Goal: Transaction & Acquisition: Purchase product/service

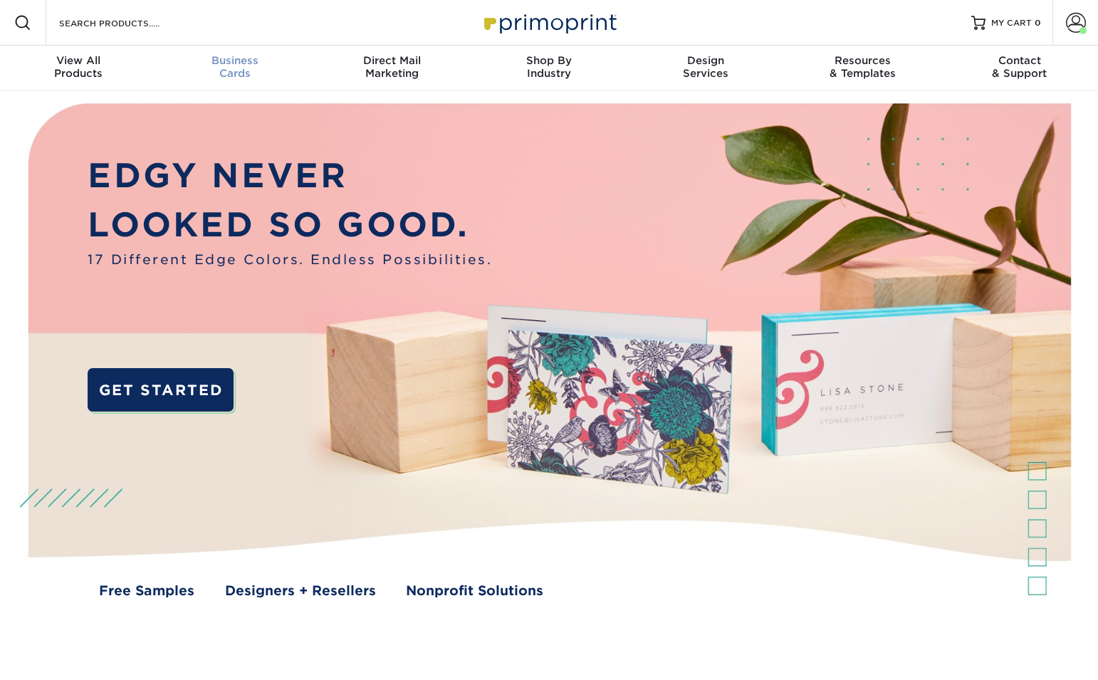
click at [234, 70] on div "Business Cards" at bounding box center [235, 67] width 157 height 26
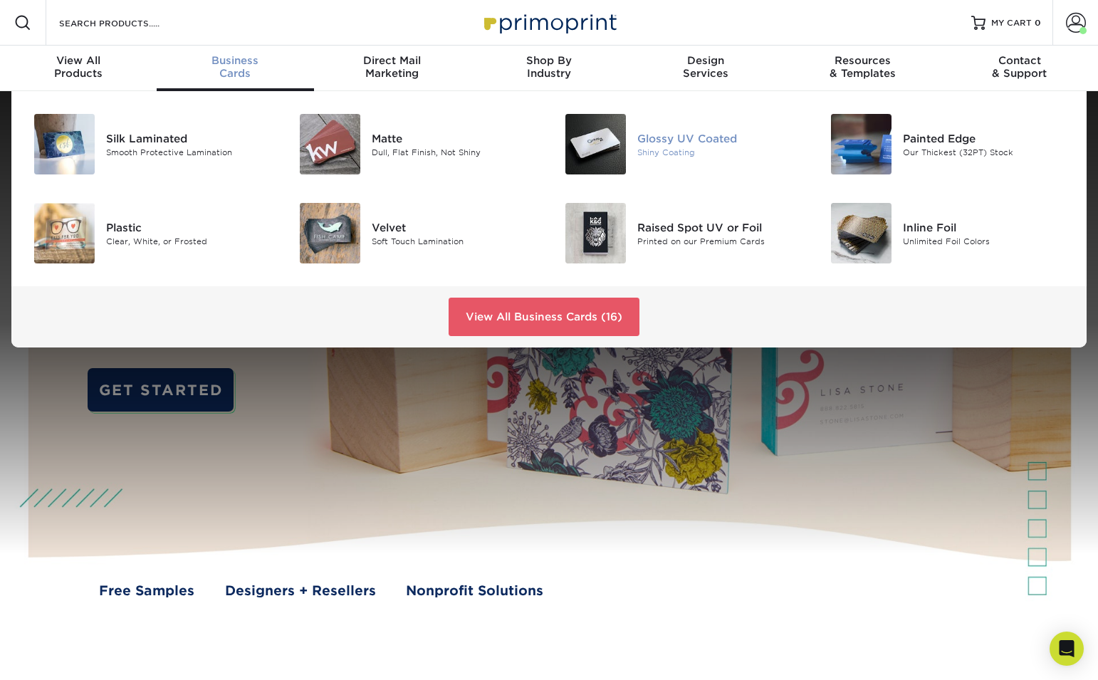
click at [610, 142] on img at bounding box center [595, 144] width 61 height 61
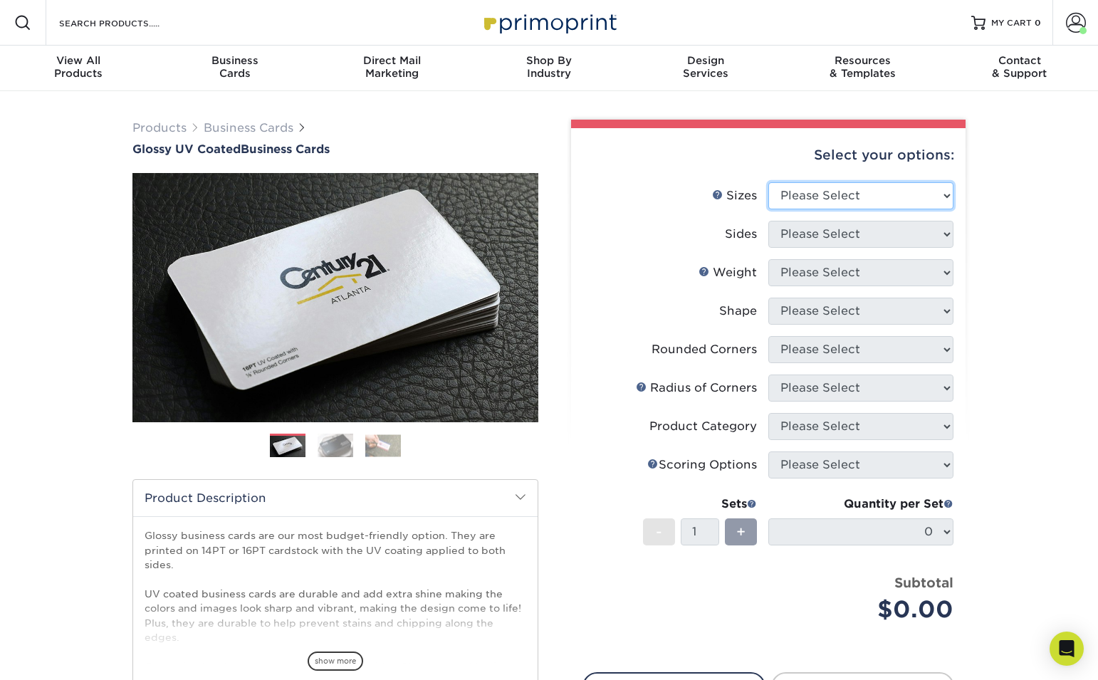
click at [920, 199] on select "Please Select 1.5" x 3.5" - Mini 1.75" x 3.5" - Mini 2" x 2" - Square 2" x 3" -…" at bounding box center [860, 195] width 185 height 27
select select "2.00x3.50"
click at [768, 182] on select "Please Select 1.5" x 3.5" - Mini 1.75" x 3.5" - Mini 2" x 2" - Square 2" x 3" -…" at bounding box center [860, 195] width 185 height 27
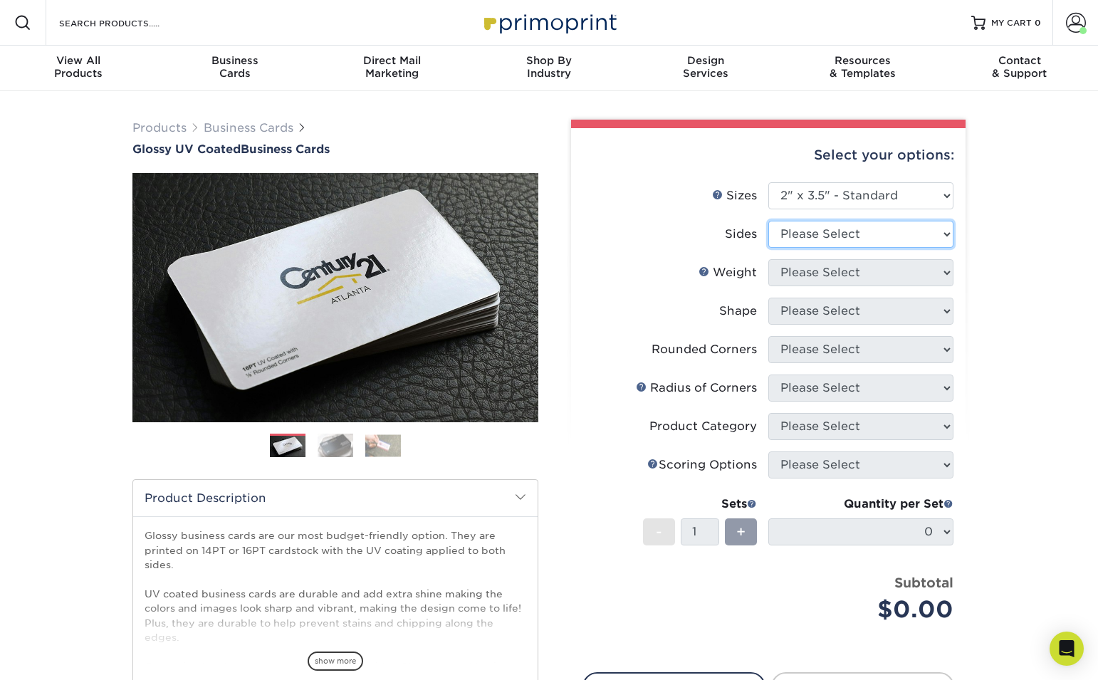
click at [889, 242] on select "Please Select Print Both Sides Print Front Only" at bounding box center [860, 234] width 185 height 27
select select "32d3c223-f82c-492b-b915-ba065a00862f"
click at [768, 221] on select "Please Select Print Both Sides Print Front Only" at bounding box center [860, 234] width 185 height 27
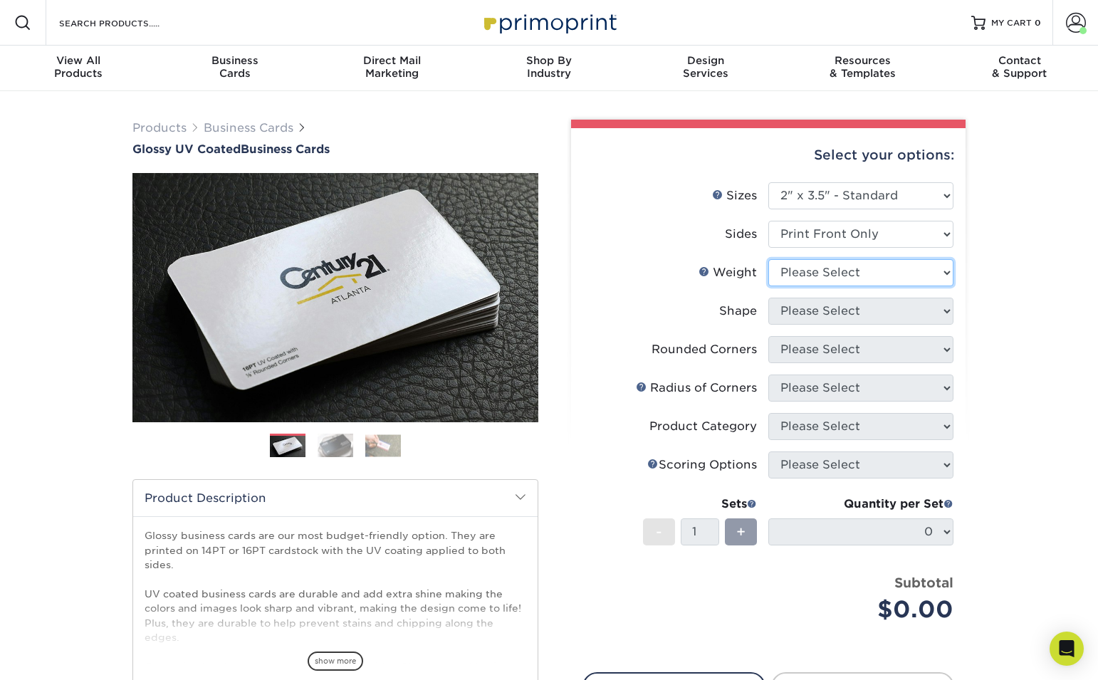
click at [852, 268] on select "Please Select 16PT 14PT" at bounding box center [860, 272] width 185 height 27
select select "16PT"
click at [768, 259] on select "Please Select 16PT 14PT" at bounding box center [860, 272] width 185 height 27
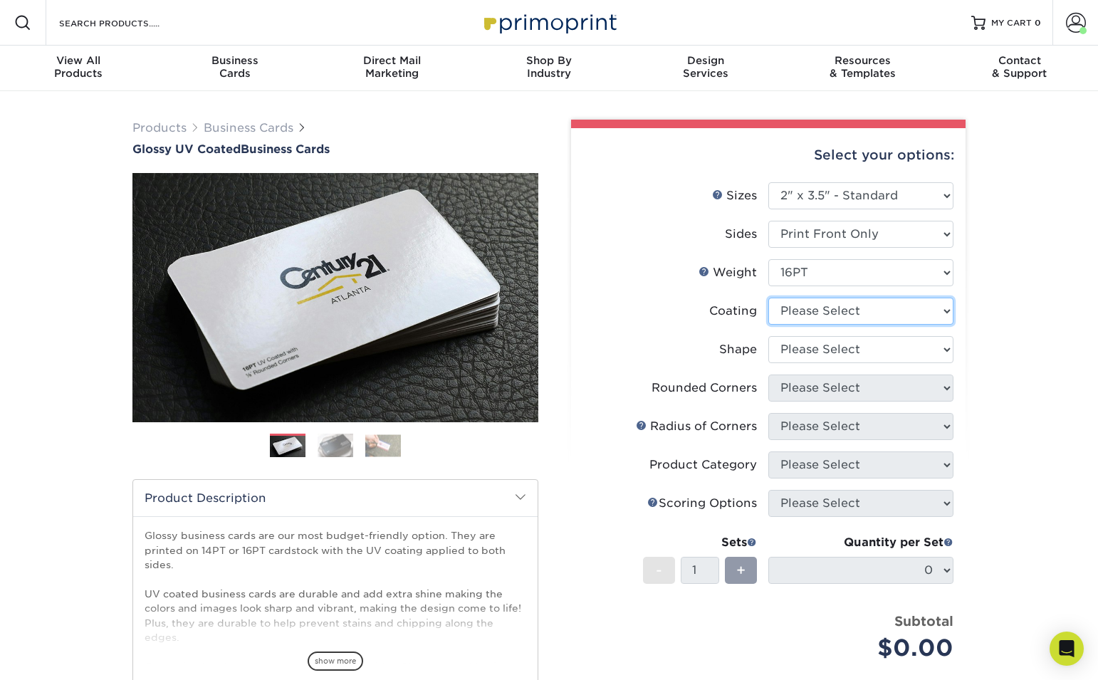
click at [869, 309] on select at bounding box center [860, 311] width 185 height 27
select select "1e8116af-acfc-44b1-83dc-8181aa338834"
click at [768, 298] on select at bounding box center [860, 311] width 185 height 27
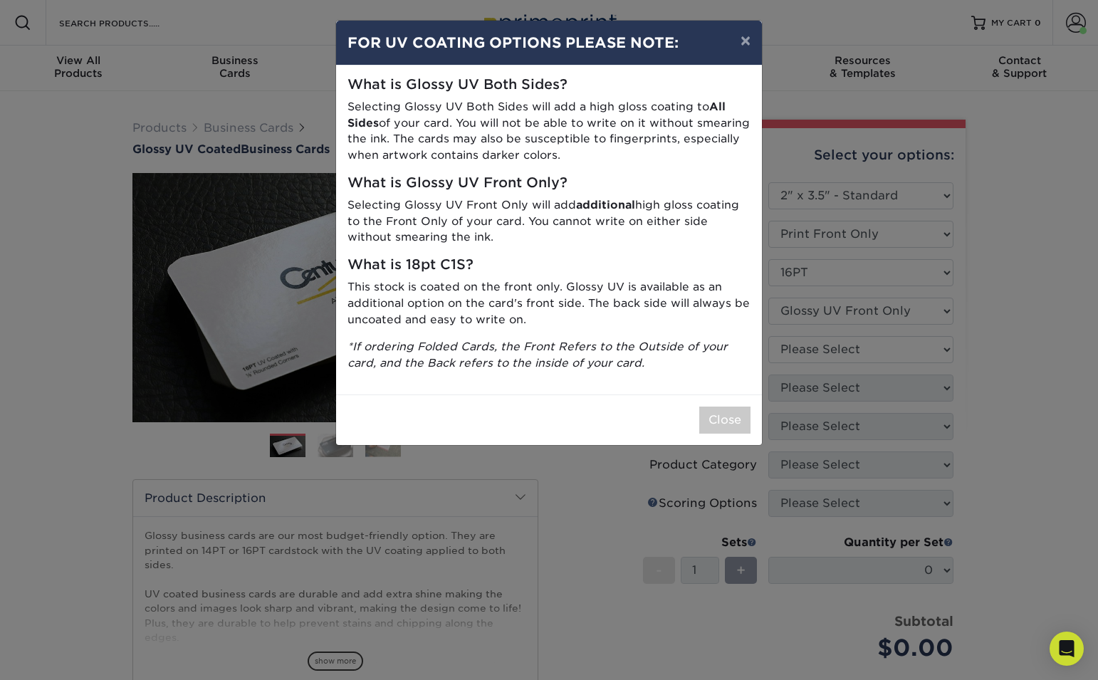
click at [719, 402] on div "Close" at bounding box center [549, 419] width 426 height 51
click at [728, 415] on button "Close" at bounding box center [724, 420] width 51 height 27
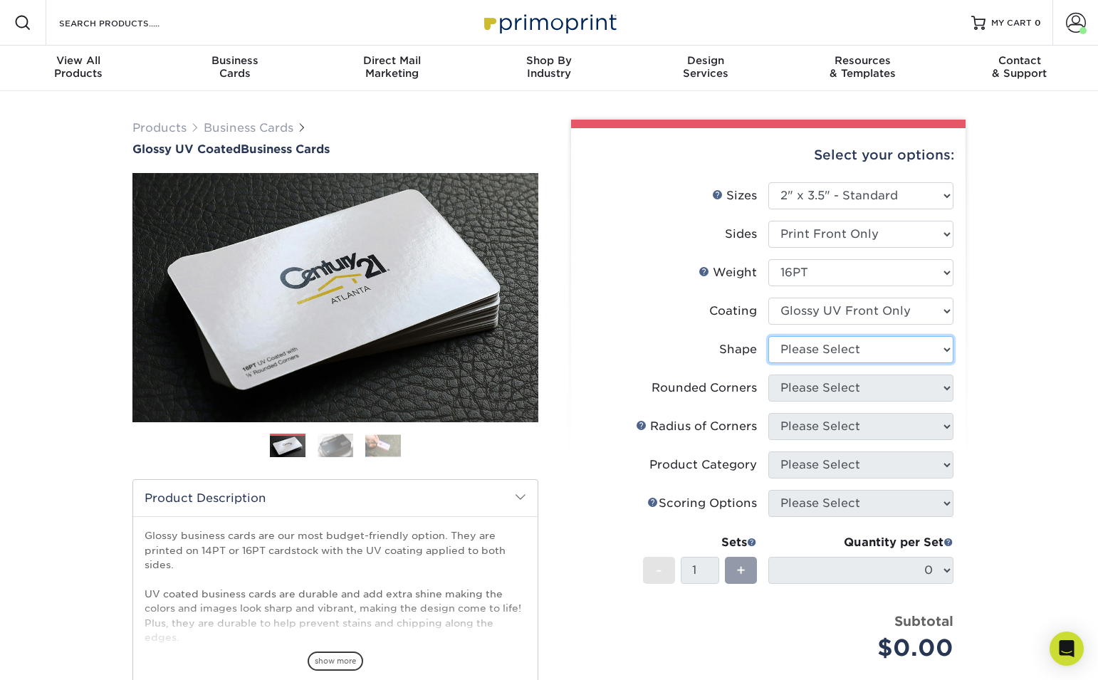
click at [896, 352] on select "Please Select Standard" at bounding box center [860, 349] width 185 height 27
select select "standard"
click at [768, 336] on select "Please Select Standard" at bounding box center [860, 349] width 185 height 27
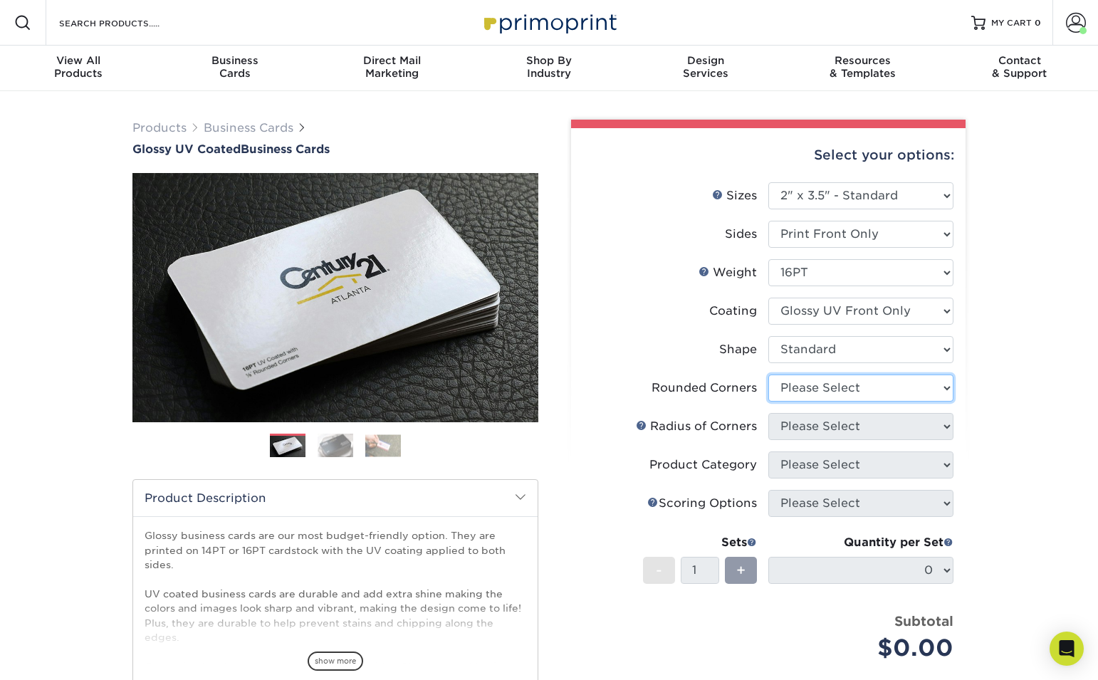
click at [877, 389] on select "Please Select Yes - Round 2 Corners Yes - Round 4 Corners No" at bounding box center [860, 388] width 185 height 27
select select "0"
click at [768, 375] on select "Please Select Yes - Round 2 Corners Yes - Round 4 Corners No" at bounding box center [860, 388] width 185 height 27
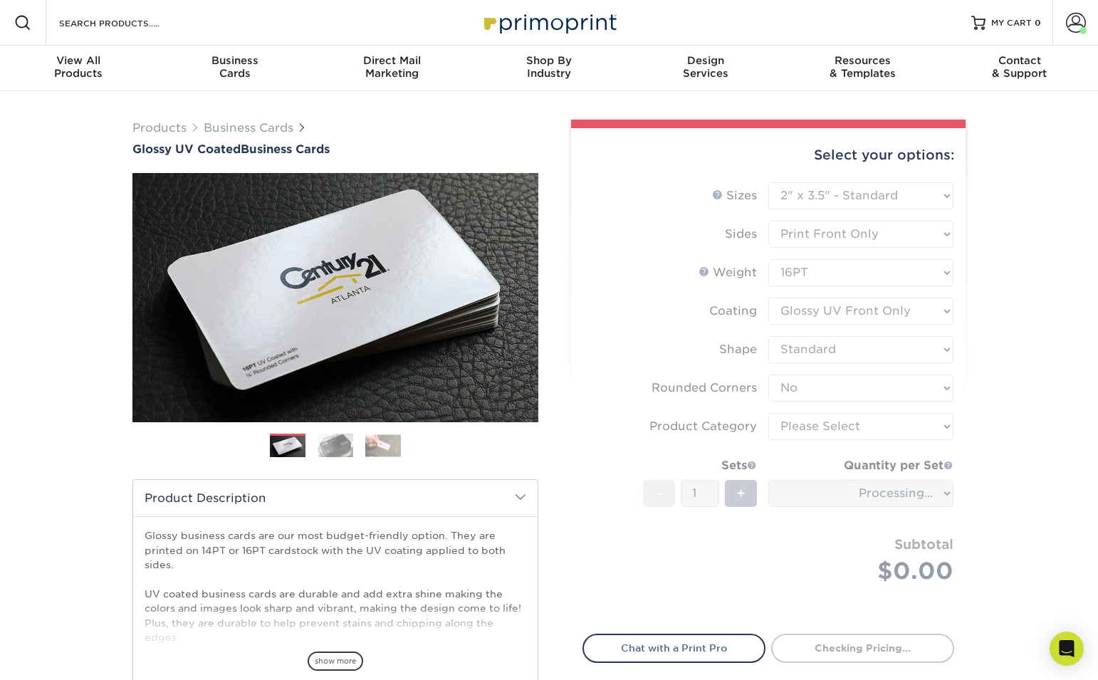
click at [906, 431] on form "Sizes Help Sizes Please Select 1.5" x 3.5" - Mini 1.75" x 3.5" - Mini 2" x 2" -…" at bounding box center [768, 399] width 372 height 435
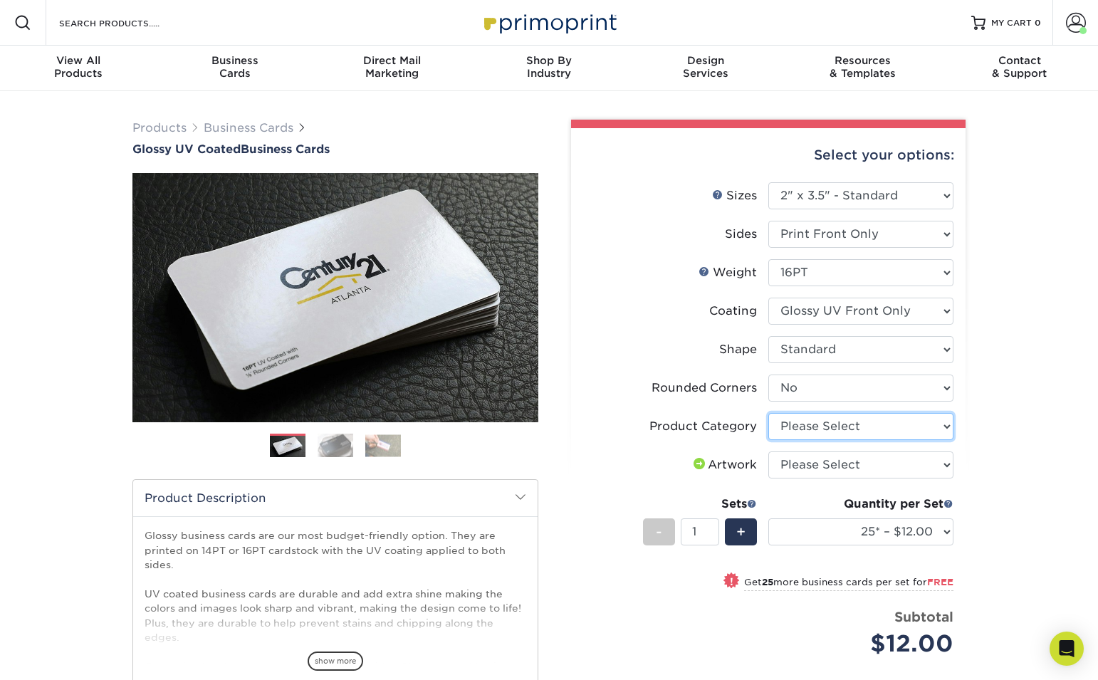
click at [902, 434] on select "Please Select Business Cards" at bounding box center [860, 426] width 185 height 27
select select "3b5148f1-0588-4f88-a218-97bcfdce65c1"
click at [768, 413] on select "Please Select Business Cards" at bounding box center [860, 426] width 185 height 27
click at [921, 470] on select "Please Select I will upload files I need a design - $100" at bounding box center [860, 464] width 185 height 27
select select "upload"
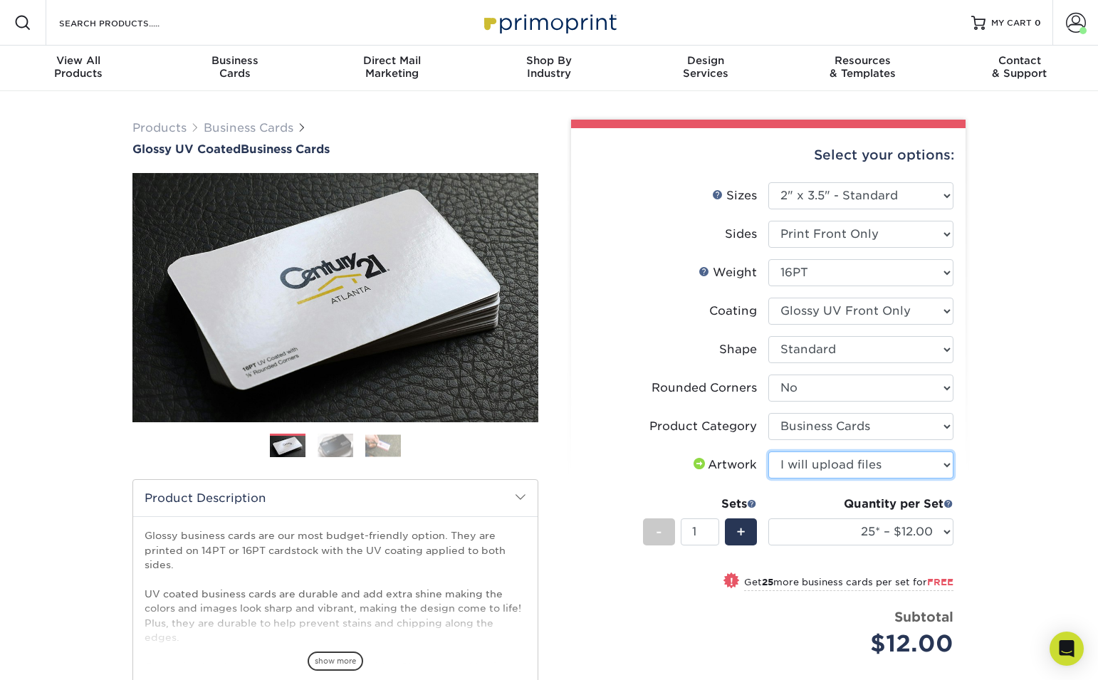
click at [768, 451] on select "Please Select I will upload files I need a design - $100" at bounding box center [860, 464] width 185 height 27
click at [930, 527] on select "25* – $12.00 50* – $12.00 100* – $12.00 250* – $21.00 500 – $42.00 1000 – $53.0…" at bounding box center [860, 531] width 185 height 27
select select "500 – $42.00"
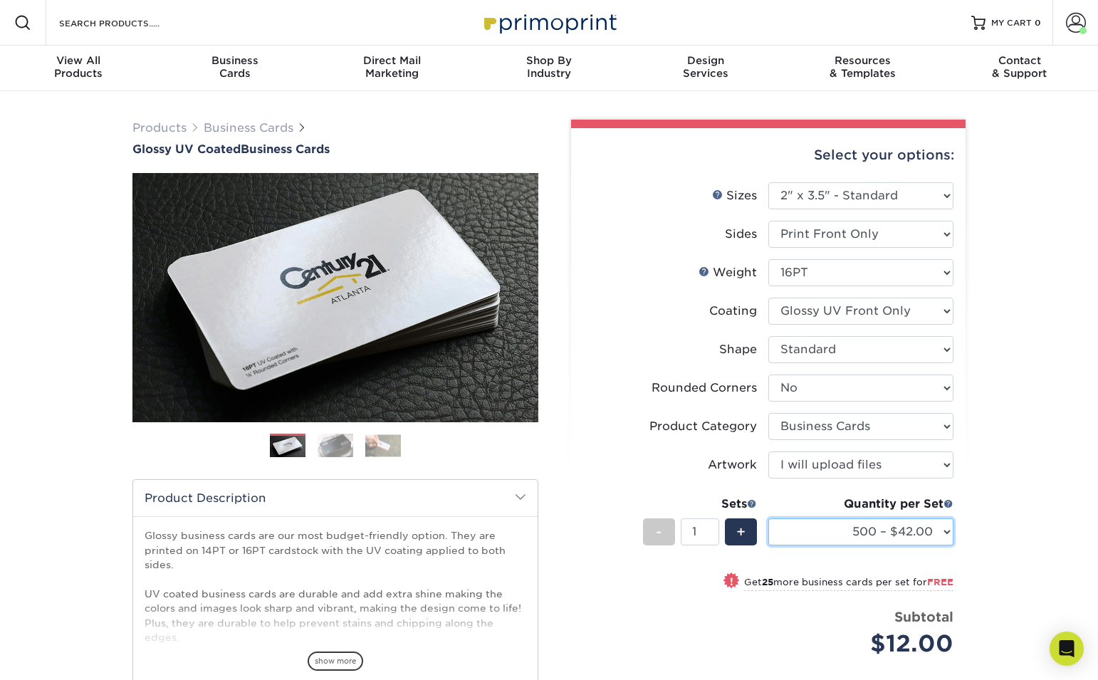
click at [768, 518] on select "25* – $12.00 50* – $12.00 100* – $12.00 250* – $21.00 500 – $42.00 1000 – $53.0…" at bounding box center [860, 531] width 185 height 27
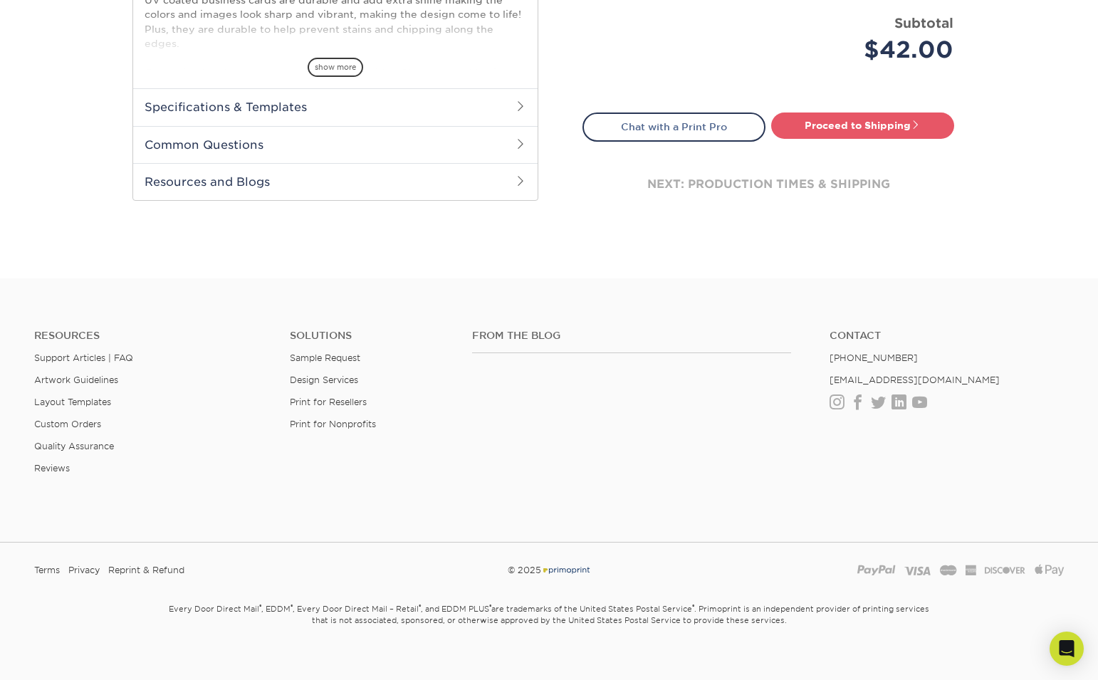
scroll to position [609, 0]
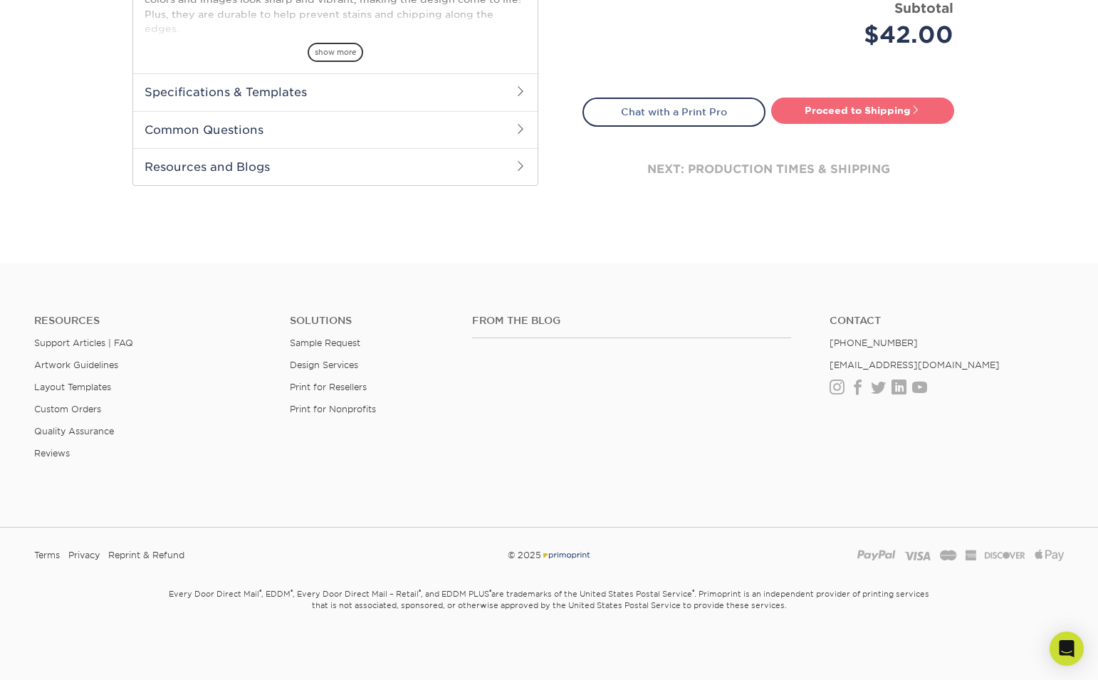
click at [852, 113] on link "Proceed to Shipping" at bounding box center [862, 111] width 183 height 26
type input "Set 1"
click at [852, 113] on link "Proceed to Shipping" at bounding box center [862, 111] width 183 height 26
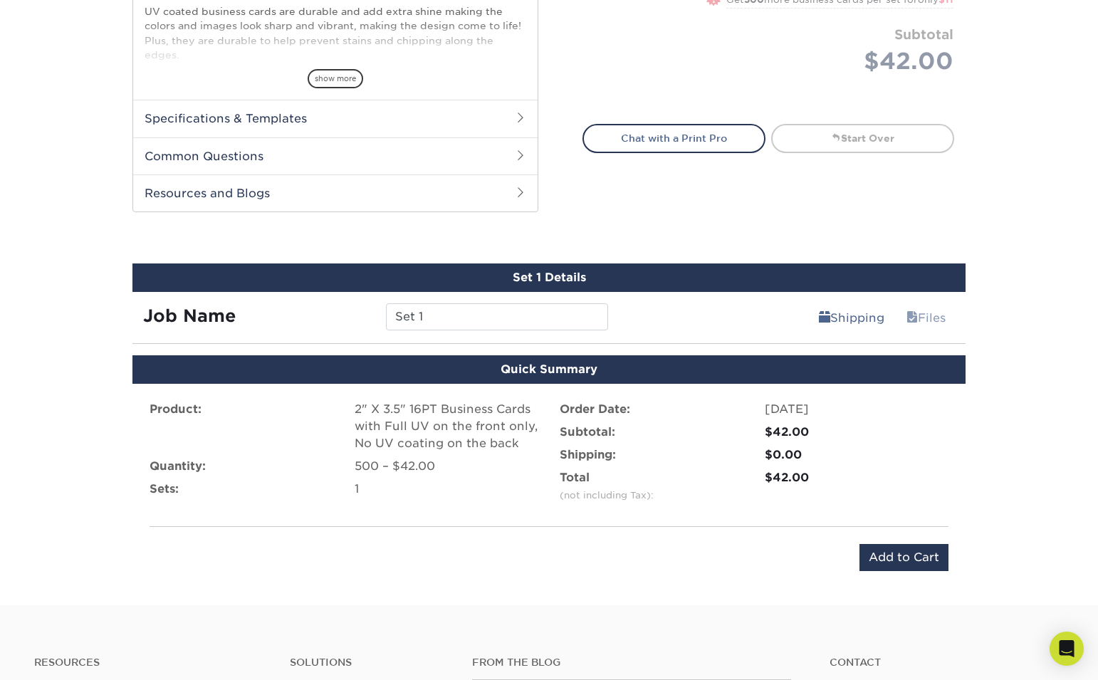
scroll to position [568, 0]
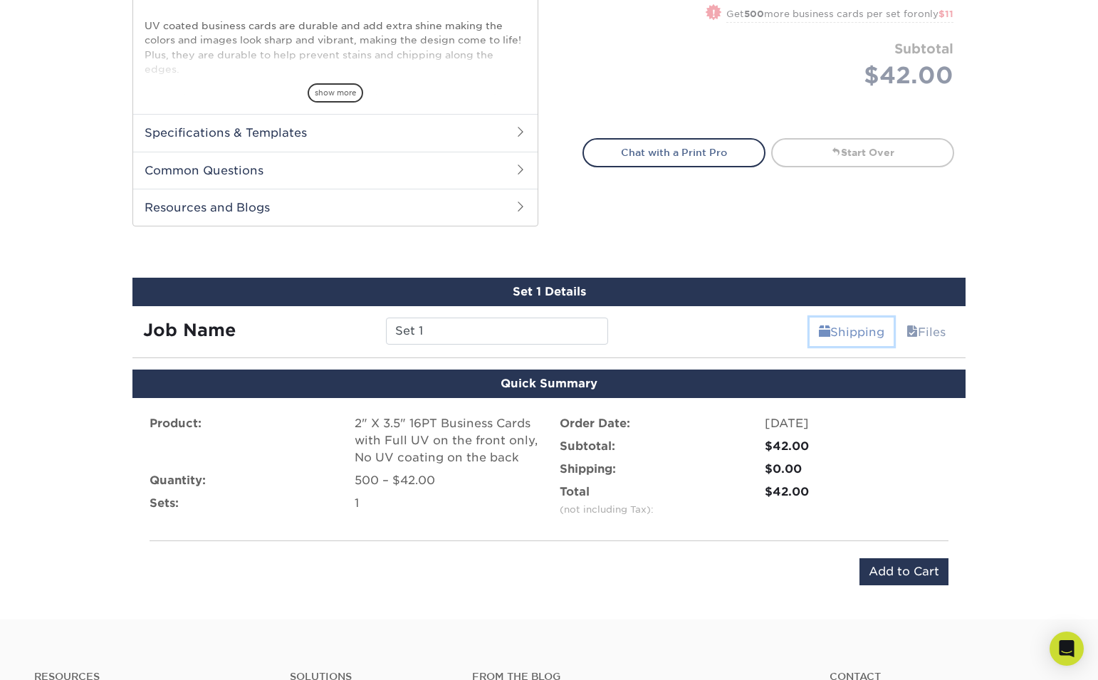
click at [833, 325] on link "Shipping" at bounding box center [852, 332] width 84 height 28
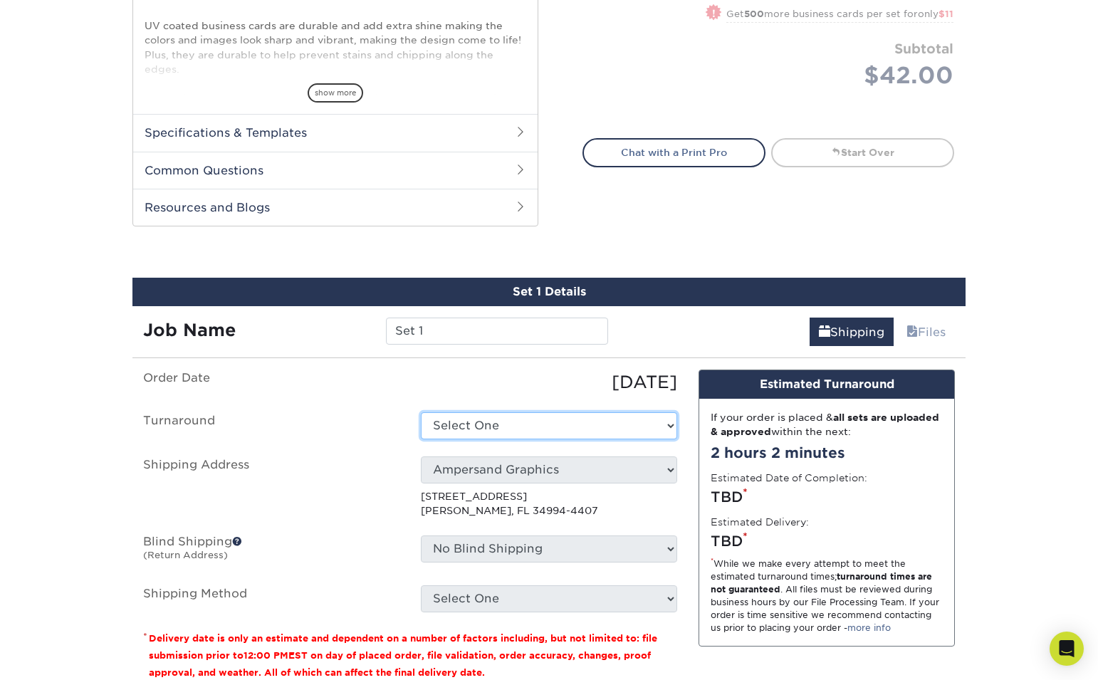
click at [657, 434] on select "Select One 2-4 Business Days 2 Day Next Business Day" at bounding box center [549, 425] width 256 height 27
select select "aceed033-6e52-4dcf-a4e3-62a72737fa53"
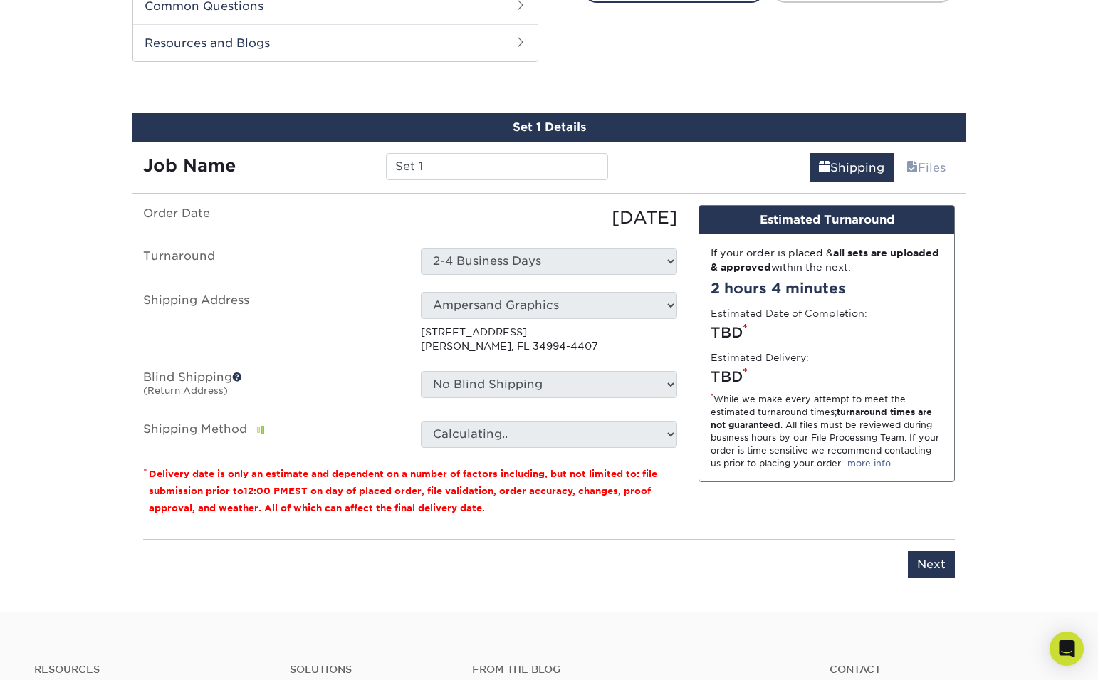
scroll to position [750, 0]
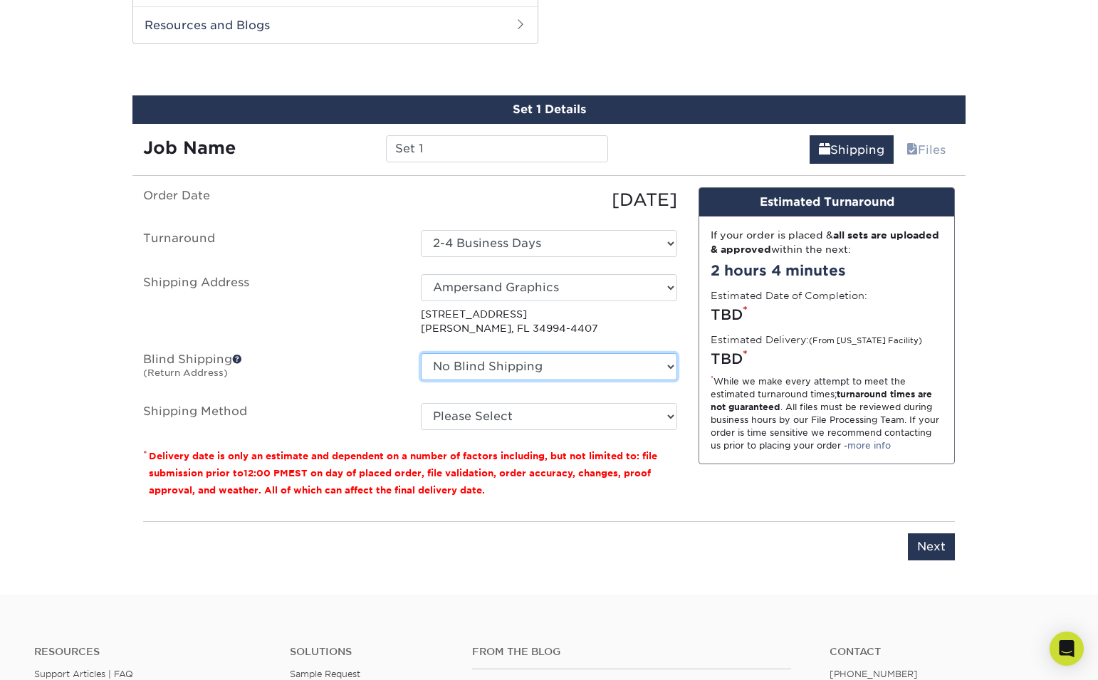
click at [604, 364] on select "No Blind Shipping Ampersand Graphics + Add New Address" at bounding box center [549, 366] width 256 height 27
select select "260382"
click at [421, 353] on select "No Blind Shipping Ampersand Graphics + Add New Address" at bounding box center [549, 366] width 256 height 27
click at [590, 416] on ul "Order Date [DATE] [GEOGRAPHIC_DATA] Select One 2-4 Business Days 2 Day Next Bus…" at bounding box center [410, 308] width 534 height 243
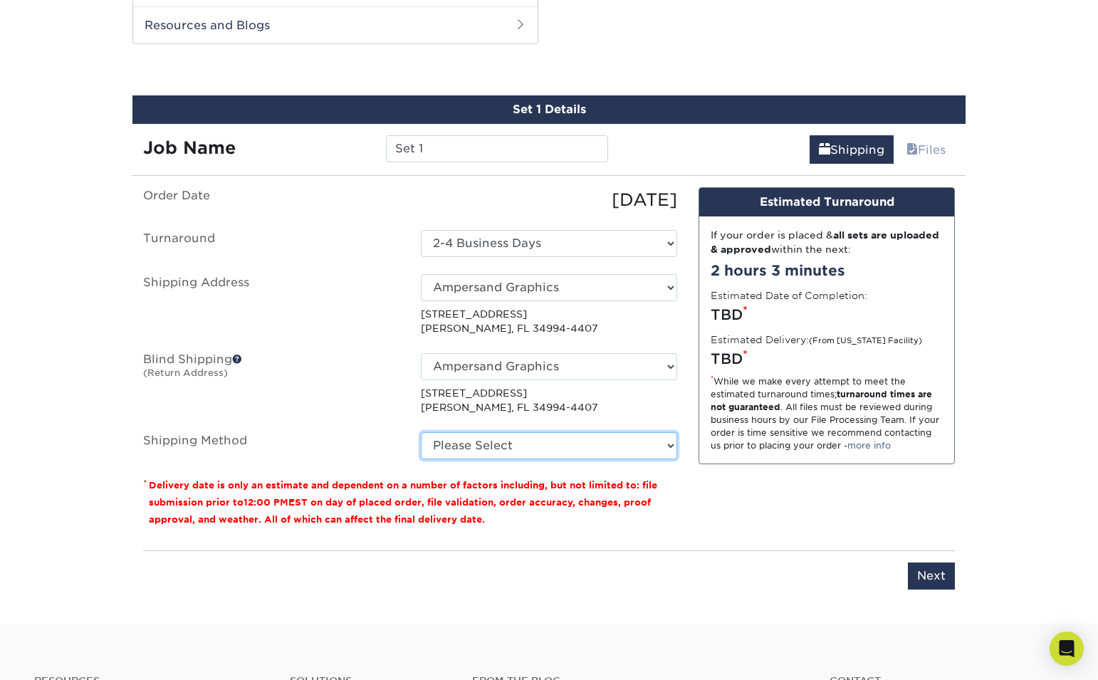
click at [587, 443] on select "Please Select Ground Shipping (+$8.96) 3 Day Shipping Service (+$15.34) 2 Day A…" at bounding box center [549, 445] width 256 height 27
select select "03"
click at [421, 432] on select "Please Select Ground Shipping (+$8.96) 3 Day Shipping Service (+$15.34) 2 Day A…" at bounding box center [549, 445] width 256 height 27
